Goal: Entertainment & Leisure: Consume media (video, audio)

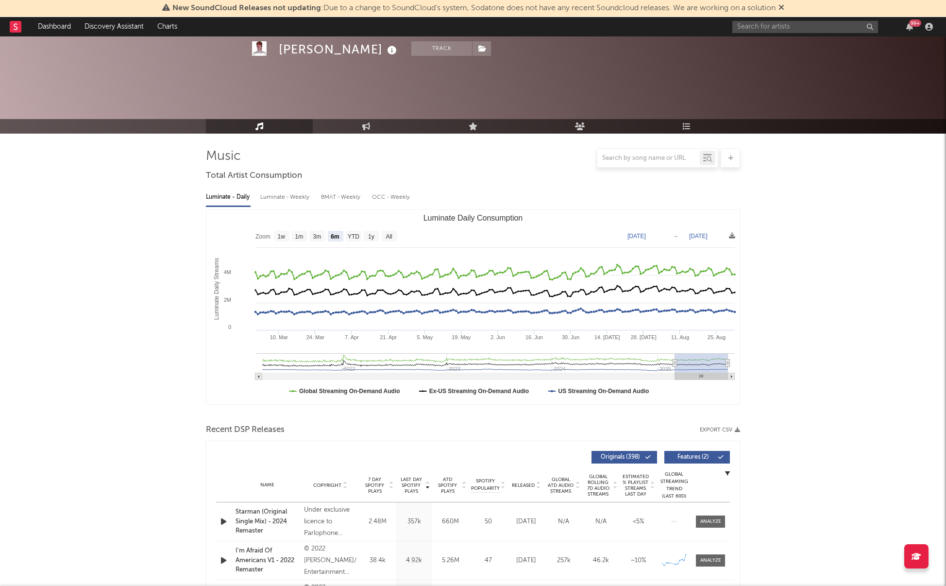
select select "6m"
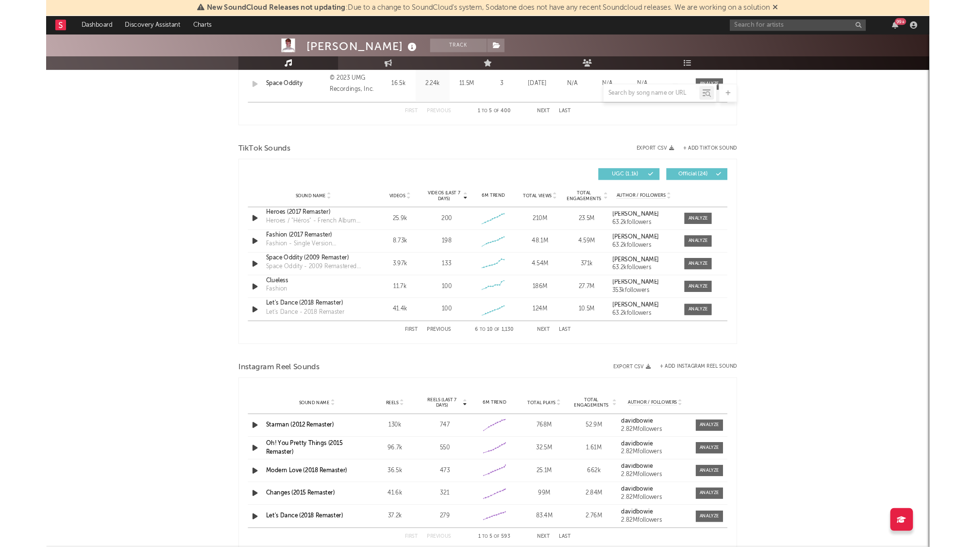
scroll to position [588, 0]
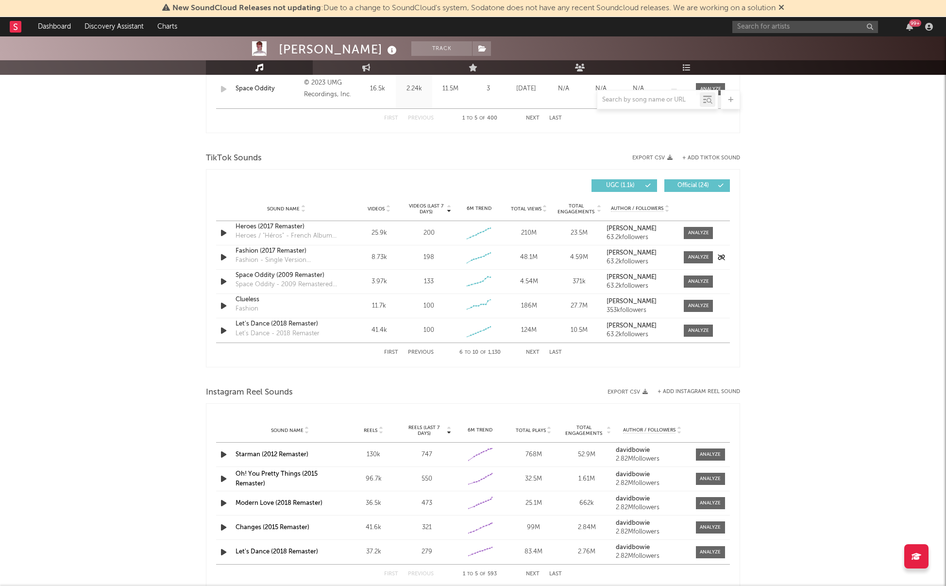
click at [341, 255] on div "Sound Name Fashion (2017 Remaster) Fashion - Single Version [Remastered] Videos…" at bounding box center [473, 257] width 514 height 24
click at [334, 257] on div "Fashion - Single Version [Remastered]" at bounding box center [287, 260] width 102 height 10
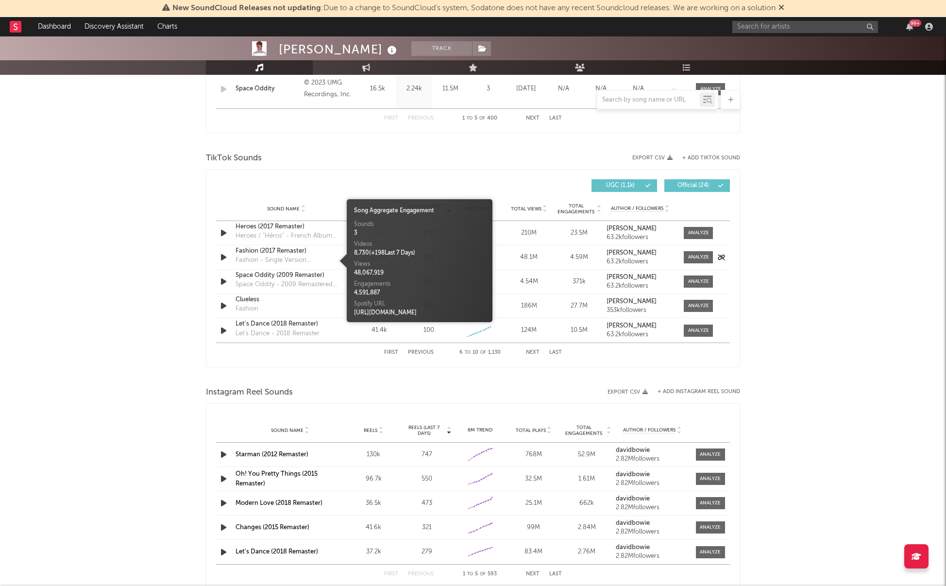
click at [301, 255] on div "Fashion (2017 Remaster)" at bounding box center [287, 251] width 102 height 10
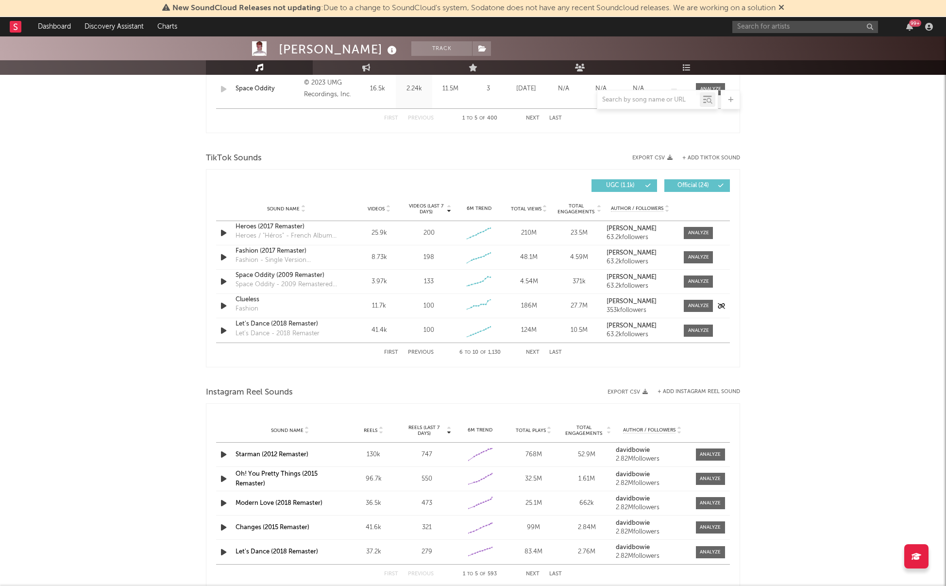
click at [290, 305] on div "Clueless Fashion" at bounding box center [287, 306] width 102 height 22
click at [260, 297] on div "Clueless" at bounding box center [287, 300] width 102 height 10
click at [534, 353] on button "Next" at bounding box center [533, 352] width 14 height 5
click at [329, 255] on div "Magic Dance" at bounding box center [287, 251] width 102 height 10
click at [168, 305] on div "[PERSON_NAME] Track [GEOGRAPHIC_DATA] | Rock Edit Track Benchmark Summary 11,63…" at bounding box center [473, 280] width 946 height 1665
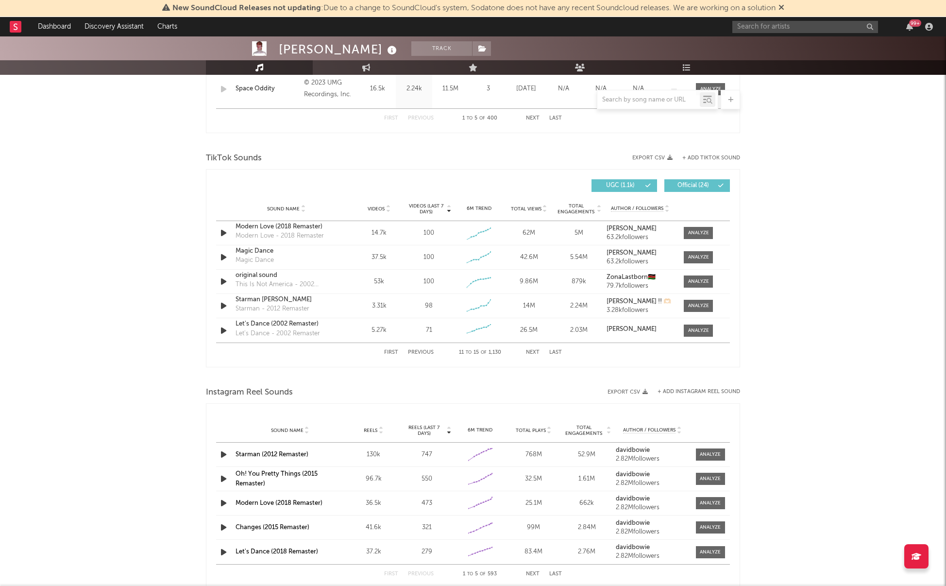
click at [534, 352] on button "Next" at bounding box center [533, 352] width 14 height 5
click at [318, 253] on div "الصوت الأصلي" at bounding box center [287, 251] width 102 height 10
